Goal: Task Accomplishment & Management: Use online tool/utility

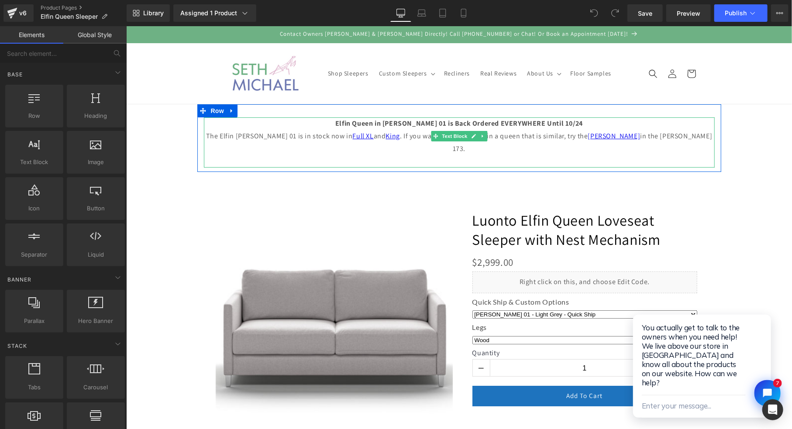
click at [568, 121] on p "Elfin Queen in Rene 01 is Back Ordered EVERYWHERE Until 10/24" at bounding box center [459, 123] width 511 height 13
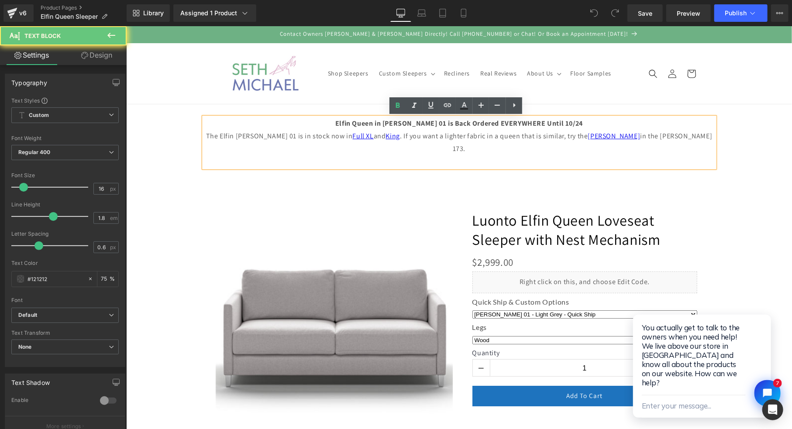
click at [563, 124] on p "Elfin Queen in Rene 01 is Back Ordered EVERYWHERE Until 10/24" at bounding box center [459, 123] width 511 height 13
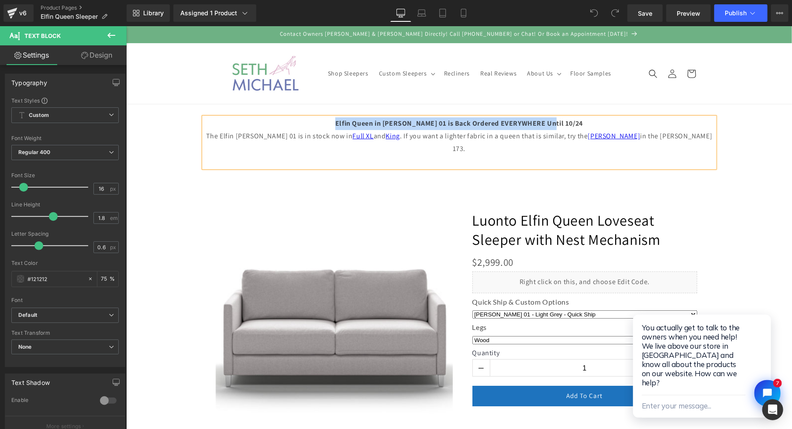
copy strong "Elfin Queen in Rene 01 is Back Ordered EVERYWHERE Until 10/24"
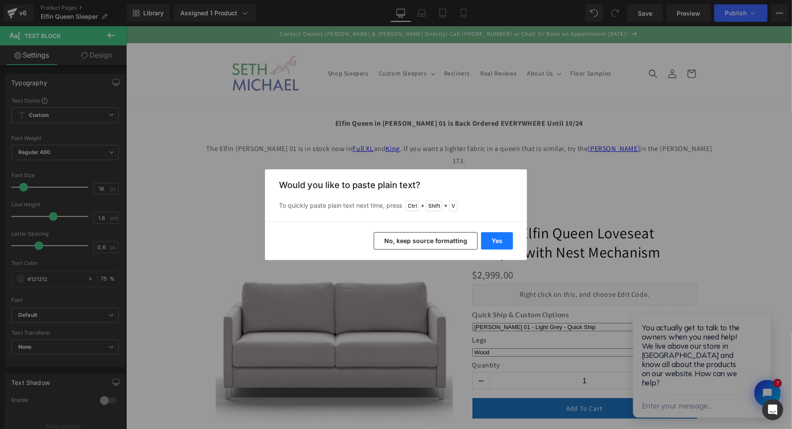
click at [0, 0] on button "Yes" at bounding box center [0, 0] width 0 height 0
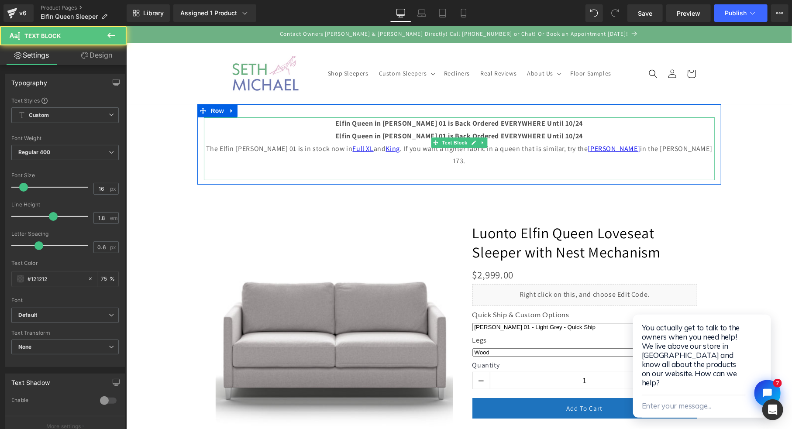
click at [425, 136] on strong "Elfin Queen in Rene 01 is Back Ordered EVERYWHERE Until 10/24" at bounding box center [459, 135] width 248 height 9
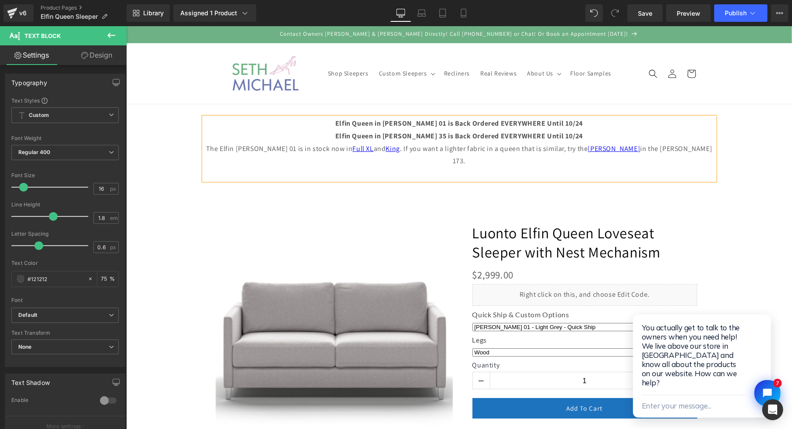
click at [563, 137] on p "Elfin Queen in Luna 35 is Back Ordered EVERYWHERE Until 10/24" at bounding box center [459, 136] width 511 height 13
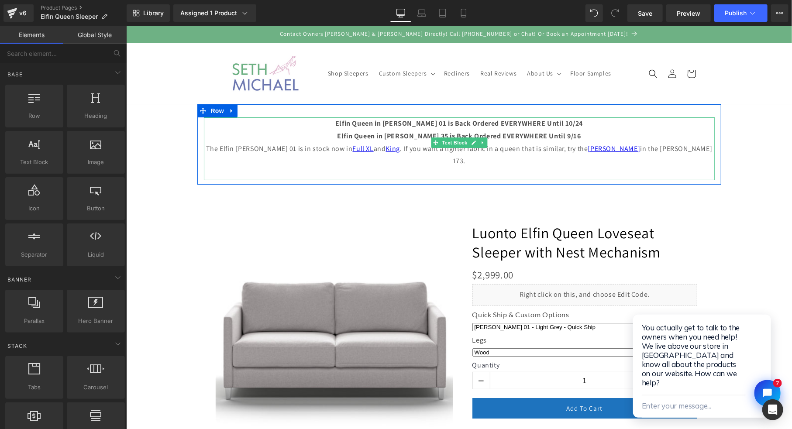
click at [297, 151] on p "The Elfin Rene 01 is in stock now in Full XL and King . If you want a lighter f…" at bounding box center [459, 154] width 511 height 25
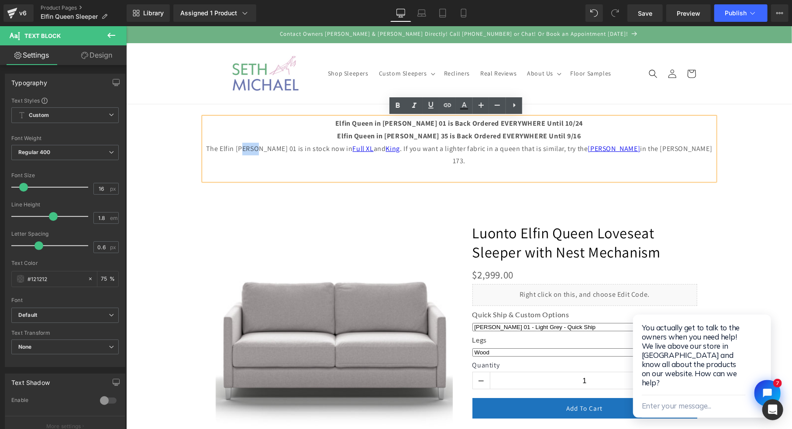
drag, startPoint x: 292, startPoint y: 147, endPoint x: 277, endPoint y: 150, distance: 15.6
click at [277, 150] on p "The Elfin Rene 01 is in stock now in Full XL and King . If you want a lighter f…" at bounding box center [459, 154] width 511 height 25
drag, startPoint x: 309, startPoint y: 149, endPoint x: 288, endPoint y: 149, distance: 21.0
click at [288, 149] on p "The Elfin Rene 01 is in stock now in Full XL and King . If you want a lighter f…" at bounding box center [459, 154] width 511 height 25
click at [304, 167] on p at bounding box center [459, 173] width 511 height 13
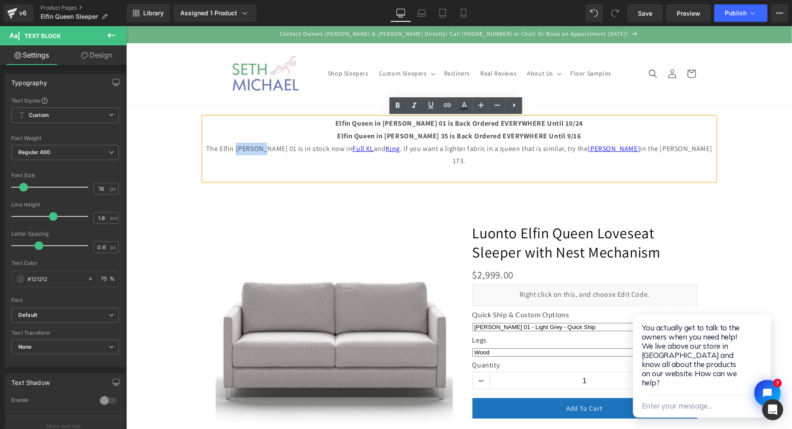
drag, startPoint x: 297, startPoint y: 148, endPoint x: 272, endPoint y: 150, distance: 24.6
click at [272, 150] on p "The Elfin Rene 01 is in stock now in Full XL and King . If you want a lighter f…" at bounding box center [459, 154] width 511 height 25
click at [297, 148] on p "The Elfin Rene 01 is in stock now in Full XL and King . If you want a lighter f…" at bounding box center [459, 154] width 511 height 25
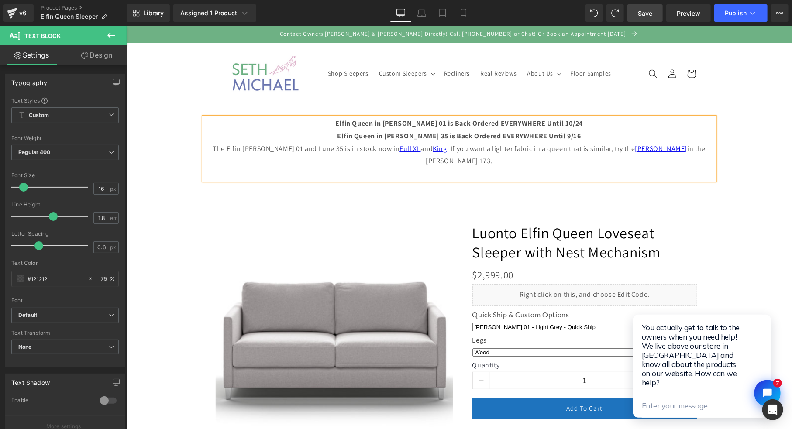
drag, startPoint x: 650, startPoint y: 17, endPoint x: 572, endPoint y: 23, distance: 78.0
click at [650, 17] on span "Save" at bounding box center [645, 13] width 14 height 9
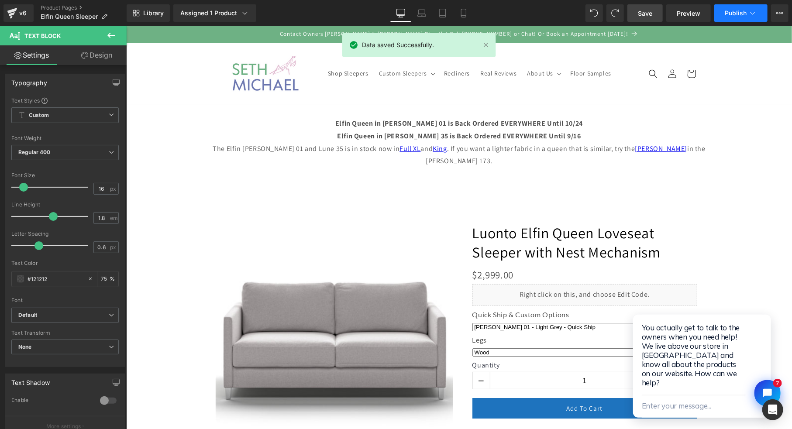
click at [730, 18] on button "Publish" at bounding box center [741, 12] width 53 height 17
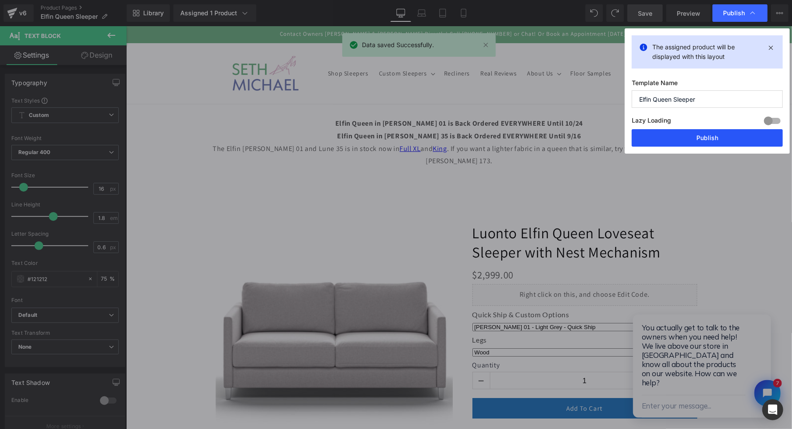
click at [724, 134] on button "Publish" at bounding box center [707, 137] width 151 height 17
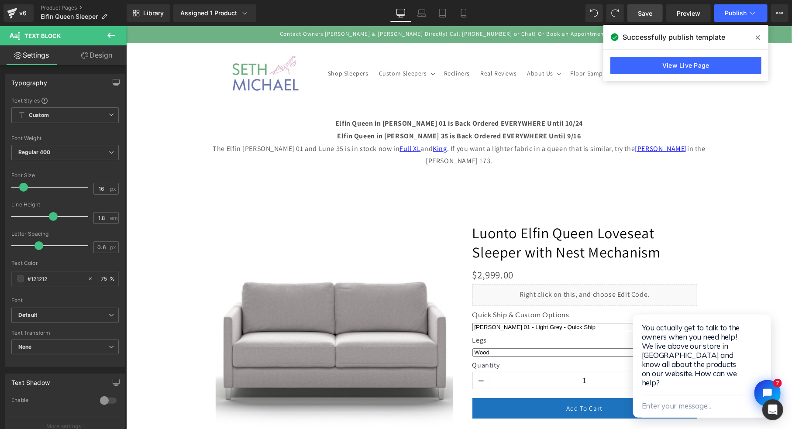
click at [757, 38] on icon at bounding box center [758, 37] width 4 height 4
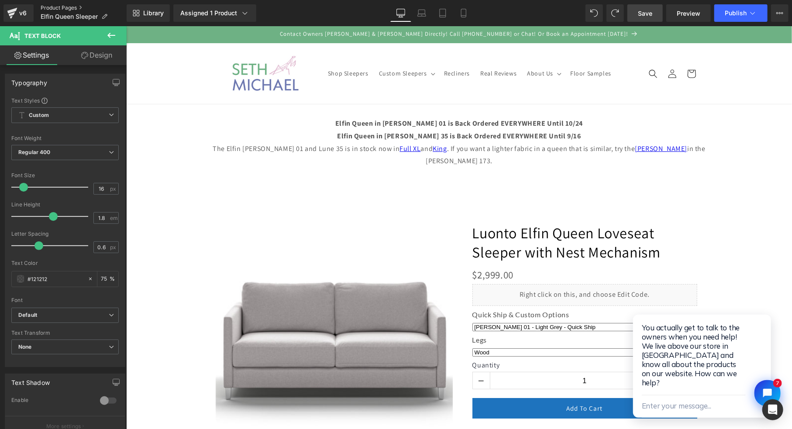
click at [65, 6] on link "Product Pages" at bounding box center [84, 7] width 86 height 7
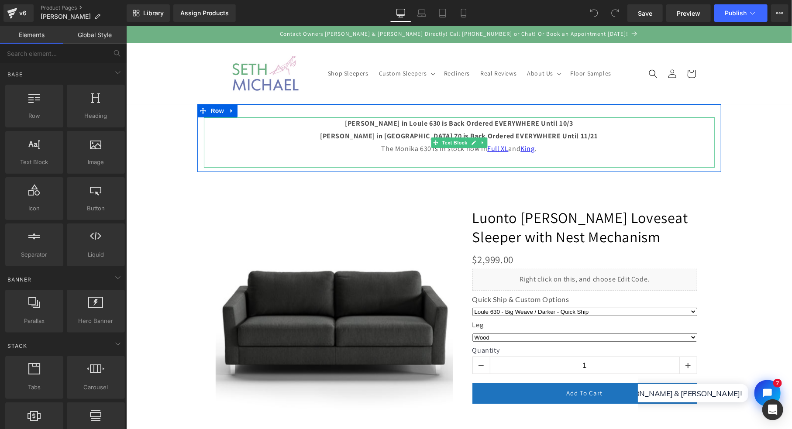
click at [408, 150] on p "The Monika 630 is in stock now in Full XL and King ." at bounding box center [459, 148] width 511 height 13
